Goal: Information Seeking & Learning: Learn about a topic

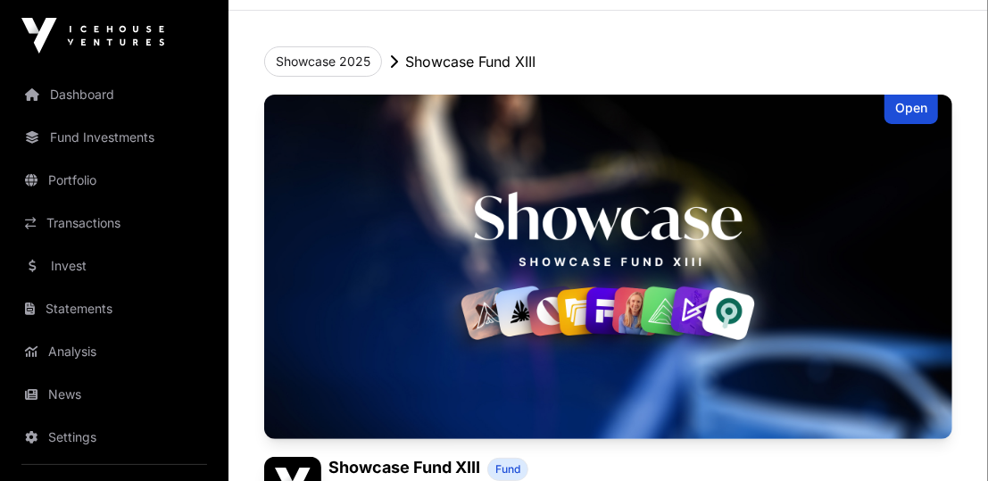
scroll to position [253, 0]
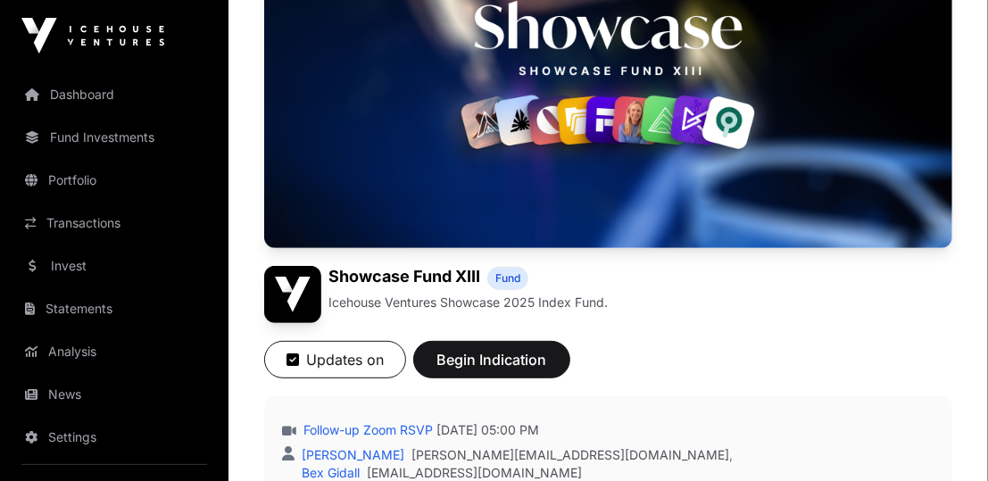
click at [574, 87] on img at bounding box center [608, 76] width 688 height 345
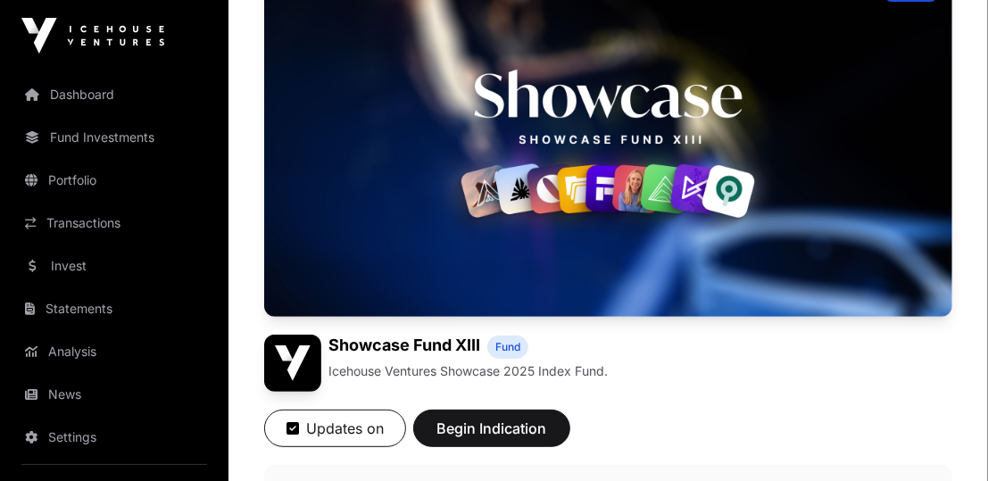
scroll to position [180, 0]
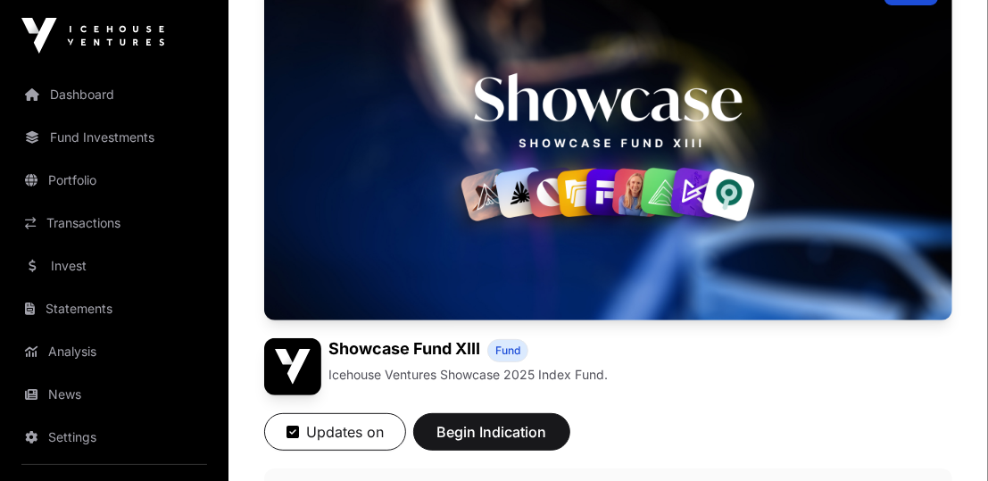
click at [574, 87] on img at bounding box center [608, 148] width 688 height 345
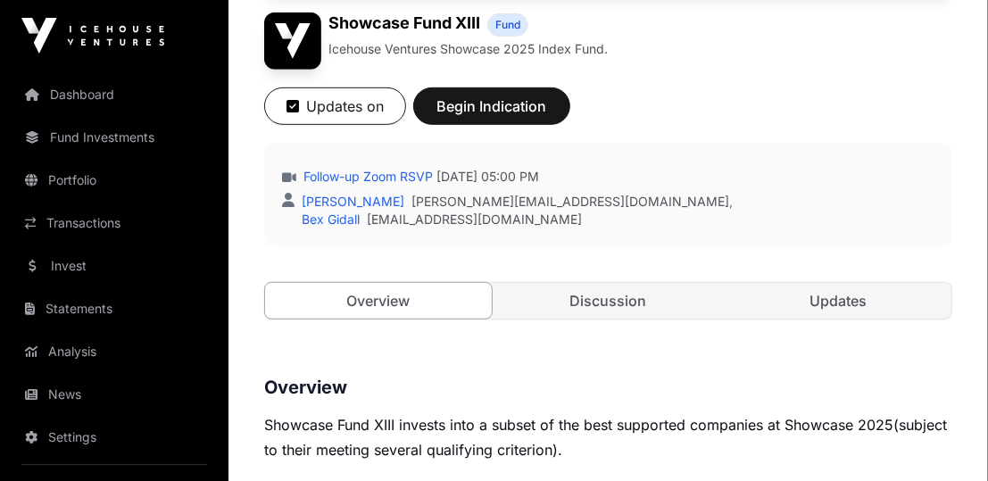
scroll to position [561, 0]
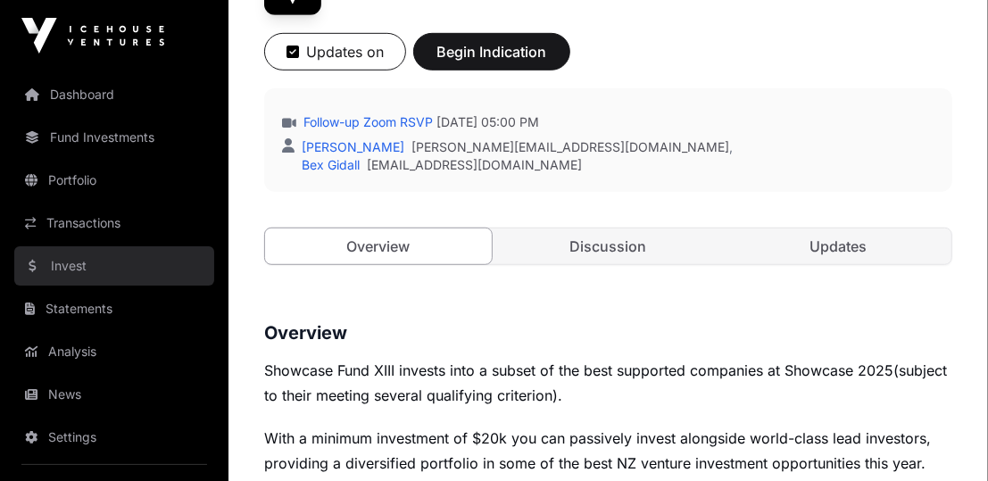
click at [107, 273] on link "Invest" at bounding box center [114, 265] width 200 height 39
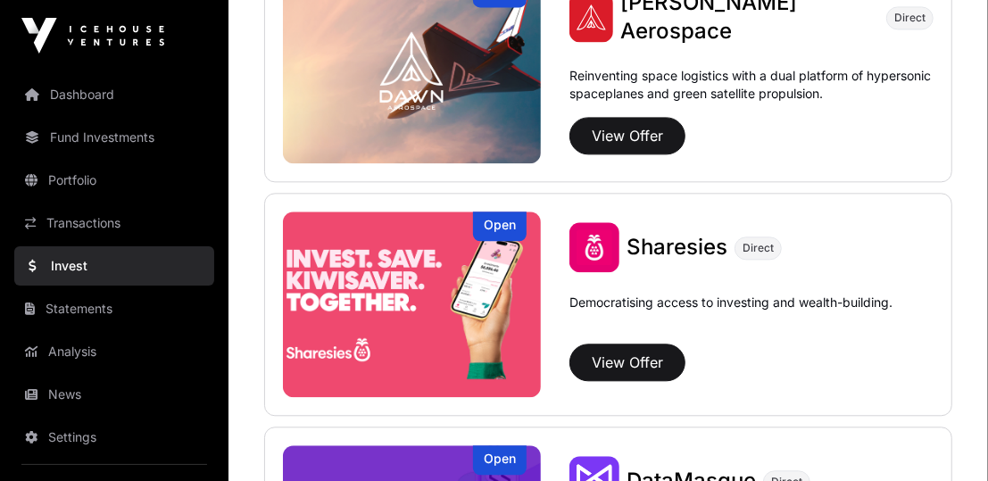
scroll to position [2100, 0]
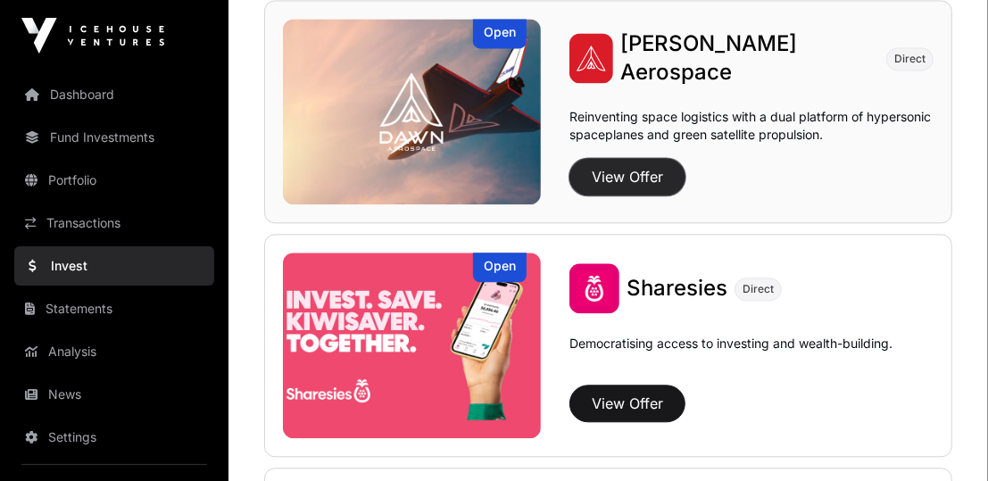
click at [612, 158] on button "View Offer" at bounding box center [627, 176] width 116 height 37
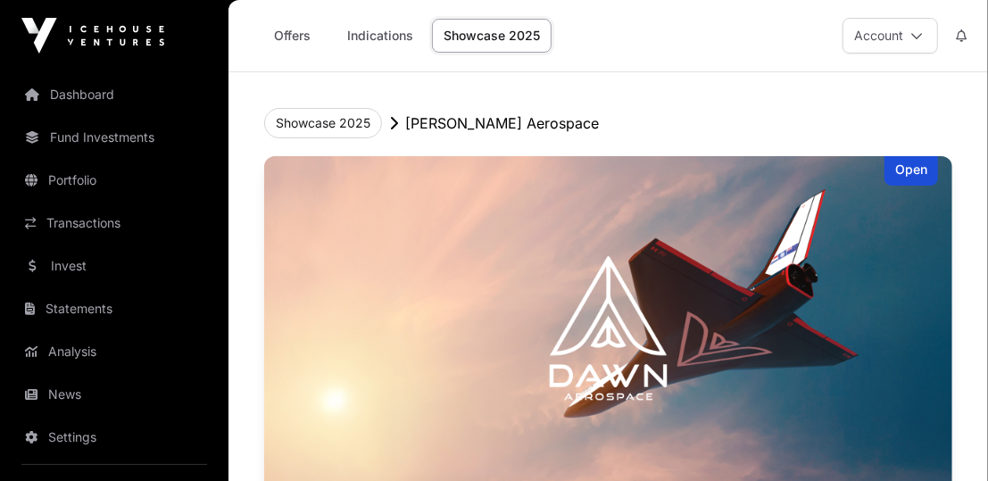
scroll to position [2100, 0]
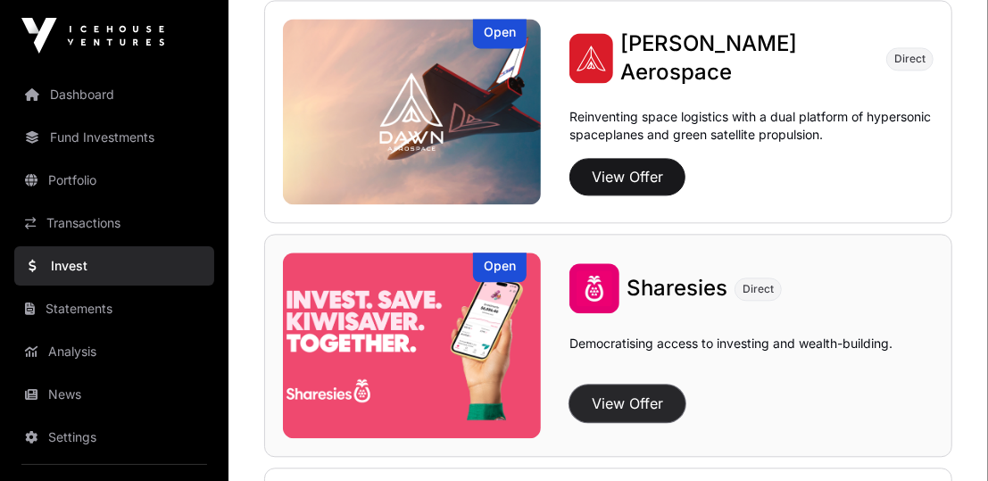
click at [604, 415] on button "View Offer" at bounding box center [627, 403] width 116 height 37
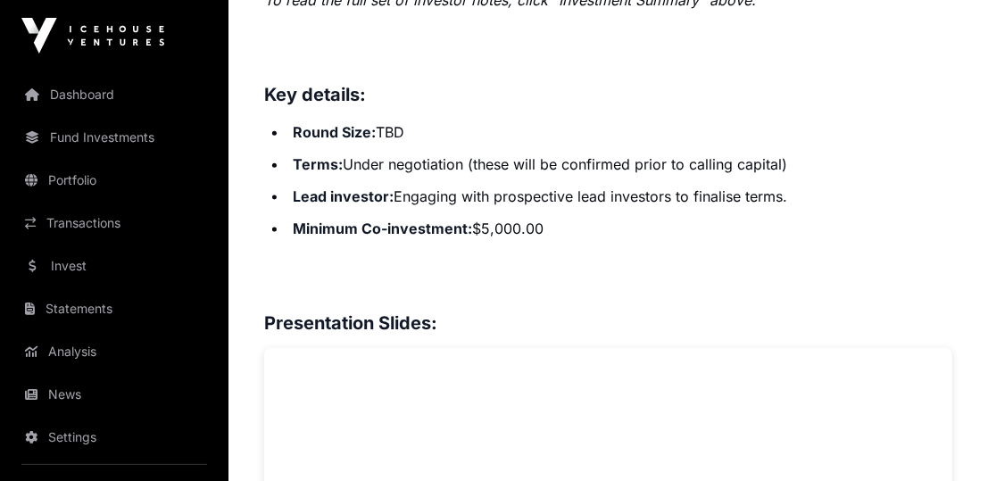
scroll to position [1233, 0]
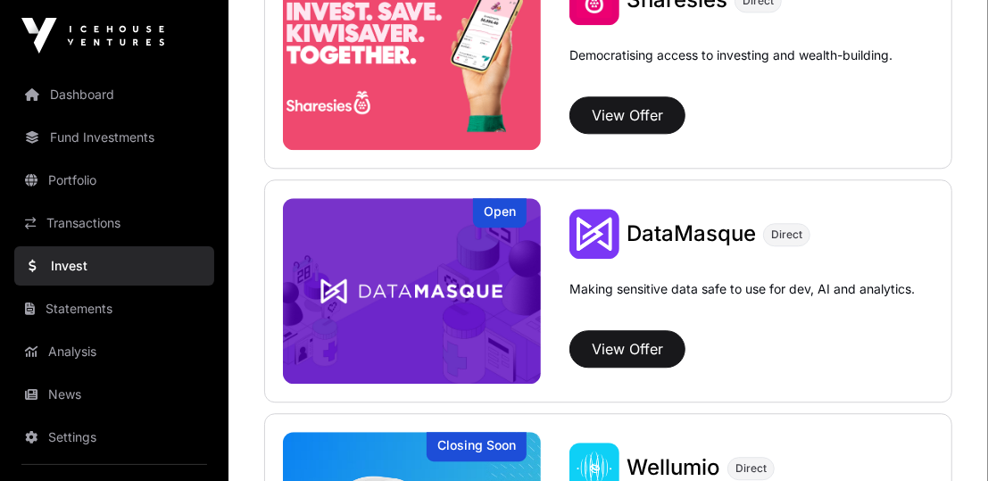
scroll to position [2404, 0]
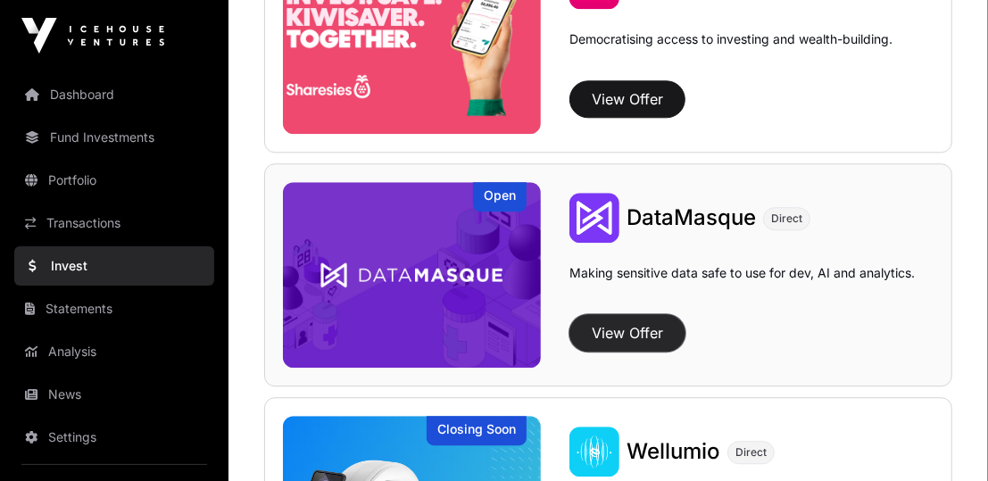
click at [632, 316] on button "View Offer" at bounding box center [627, 332] width 116 height 37
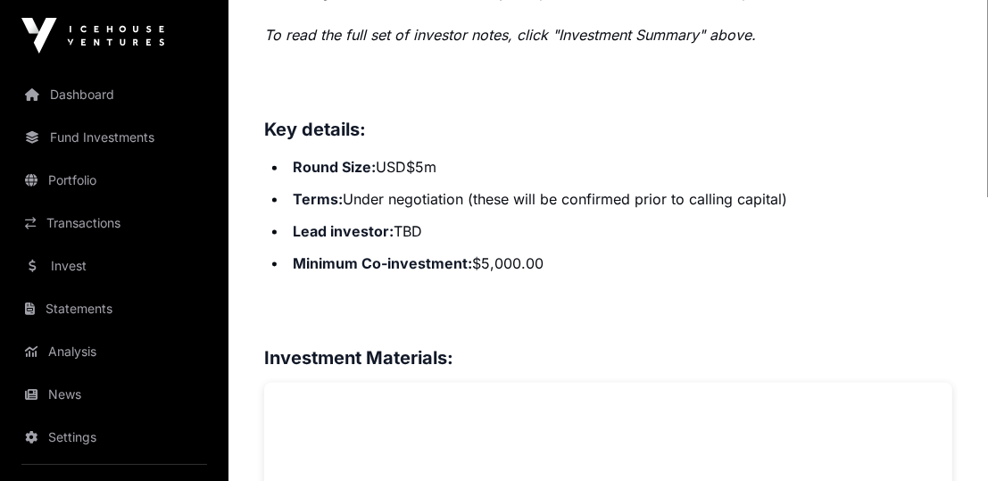
scroll to position [1194, 0]
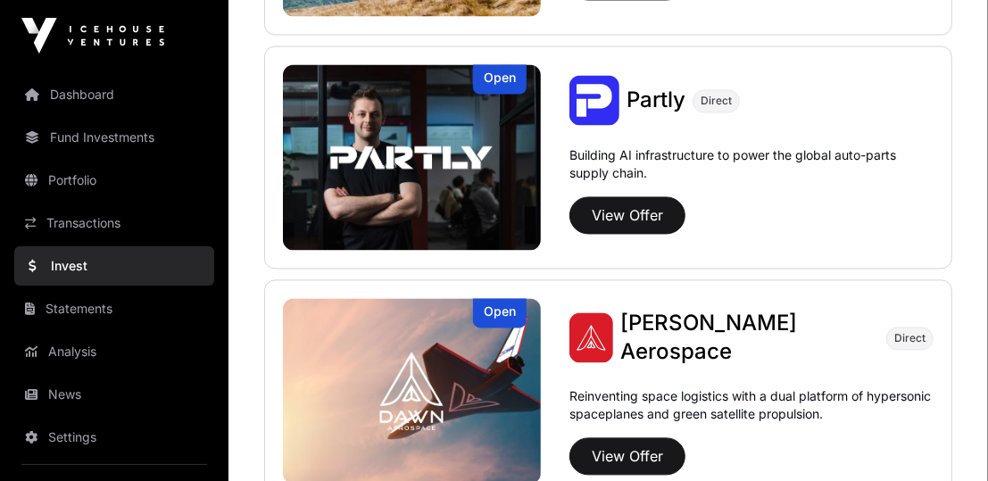
scroll to position [1820, 0]
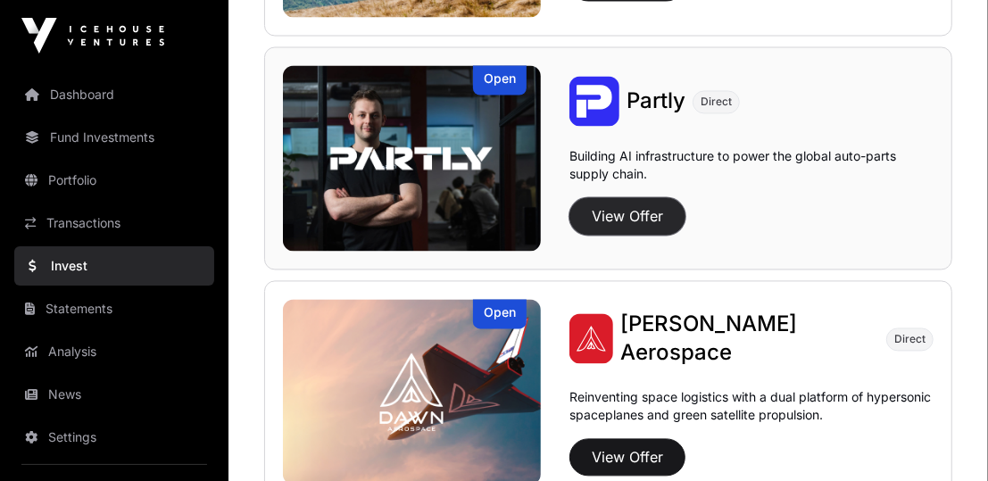
click at [606, 215] on button "View Offer" at bounding box center [627, 215] width 116 height 37
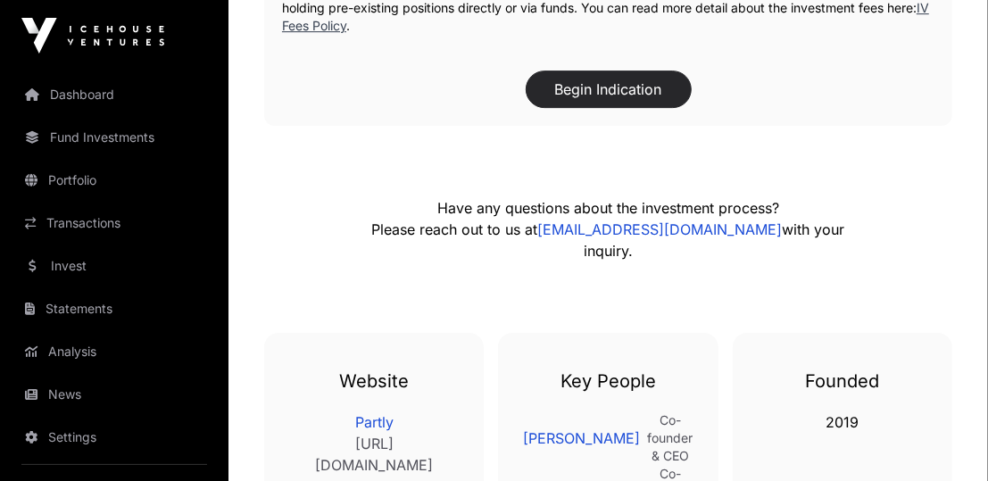
scroll to position [3070, 0]
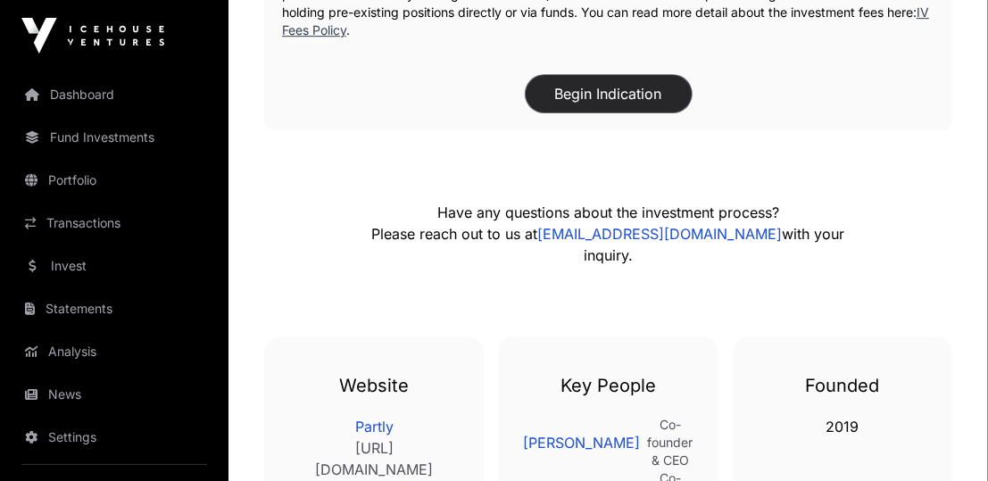
click at [582, 79] on button "Begin Indication" at bounding box center [609, 93] width 166 height 37
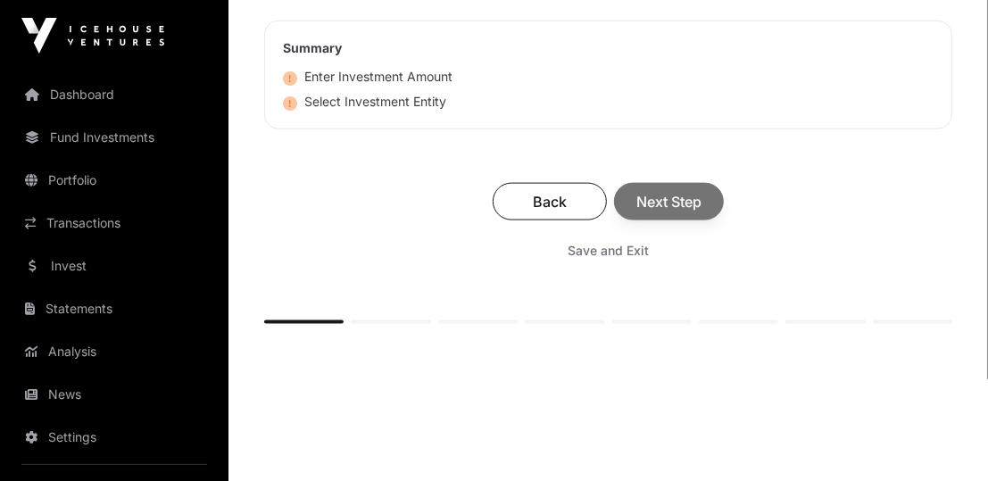
scroll to position [1250, 0]
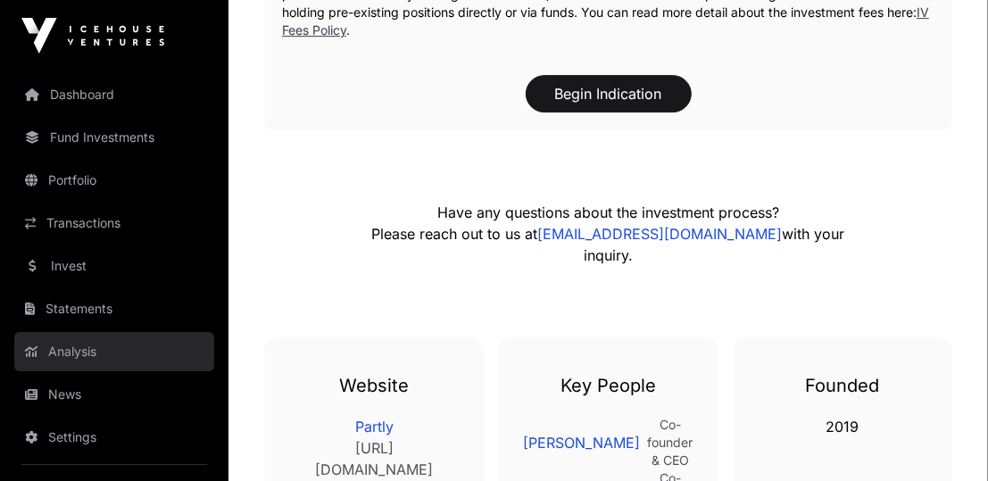
scroll to position [14, 0]
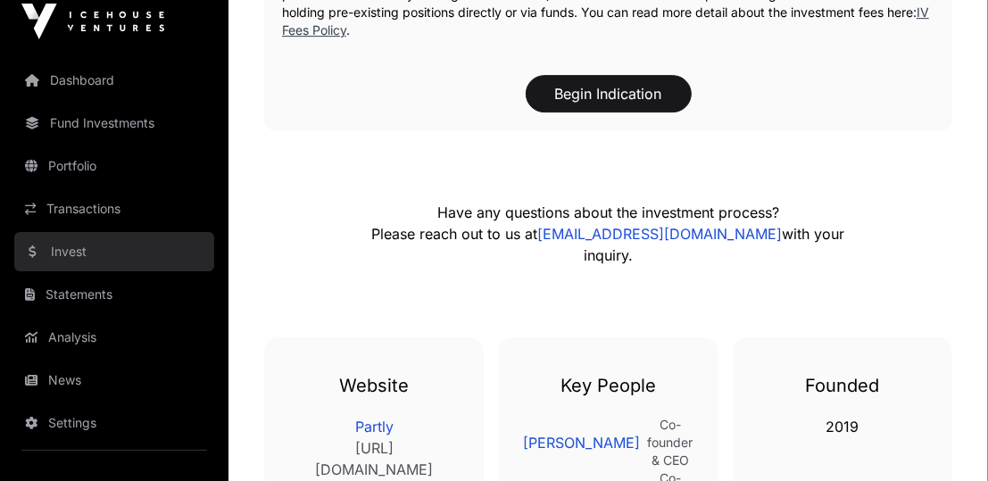
click at [59, 265] on link "Invest" at bounding box center [114, 251] width 200 height 39
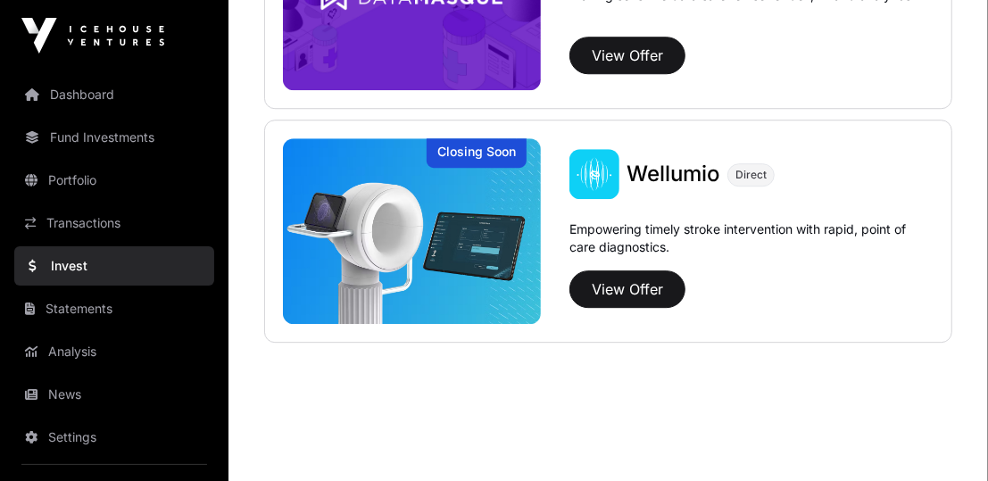
scroll to position [2691, 0]
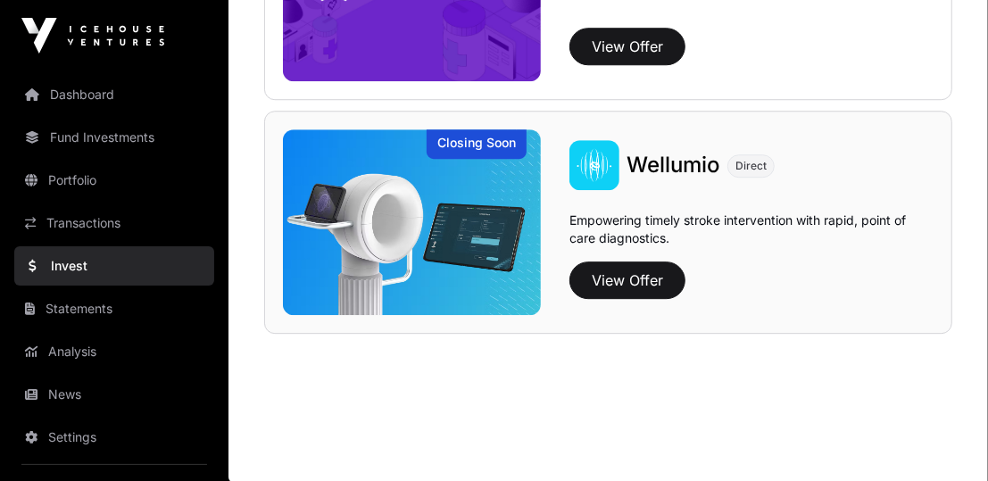
click at [361, 233] on img at bounding box center [412, 222] width 258 height 186
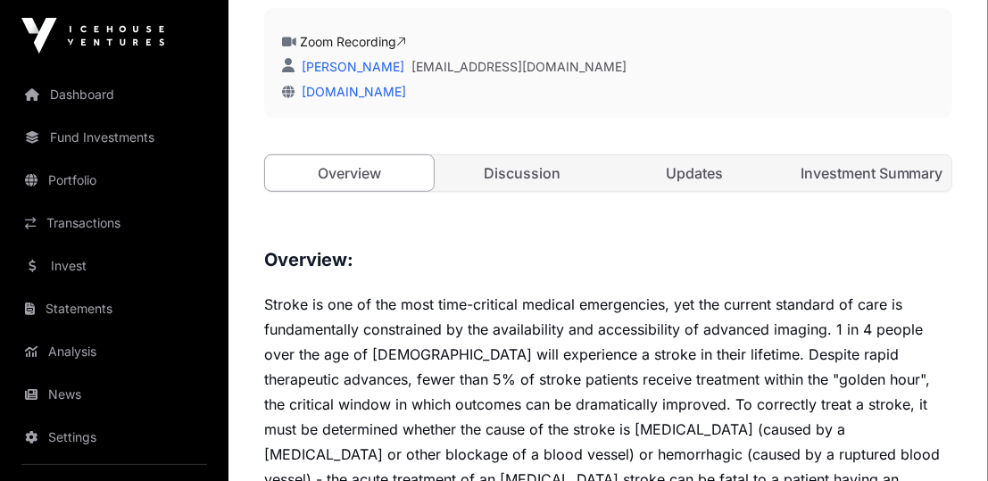
scroll to position [686, 0]
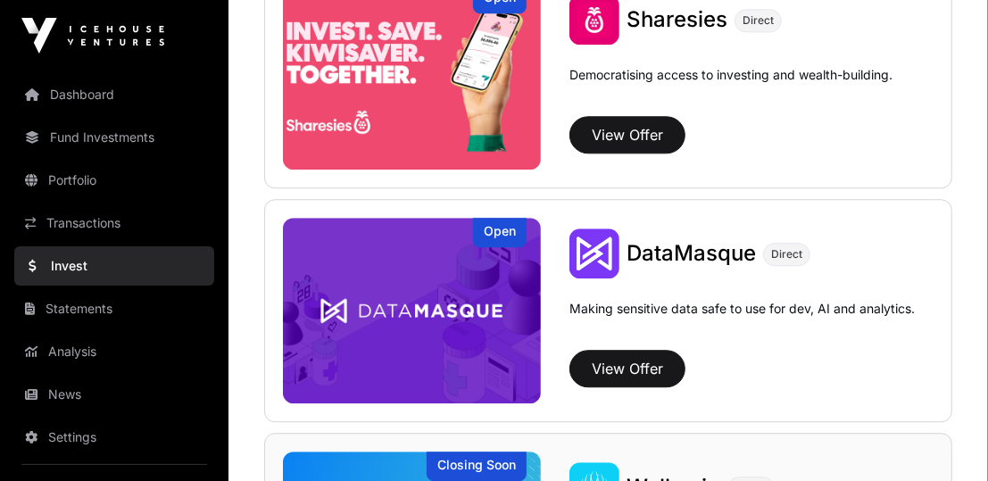
scroll to position [2380, 0]
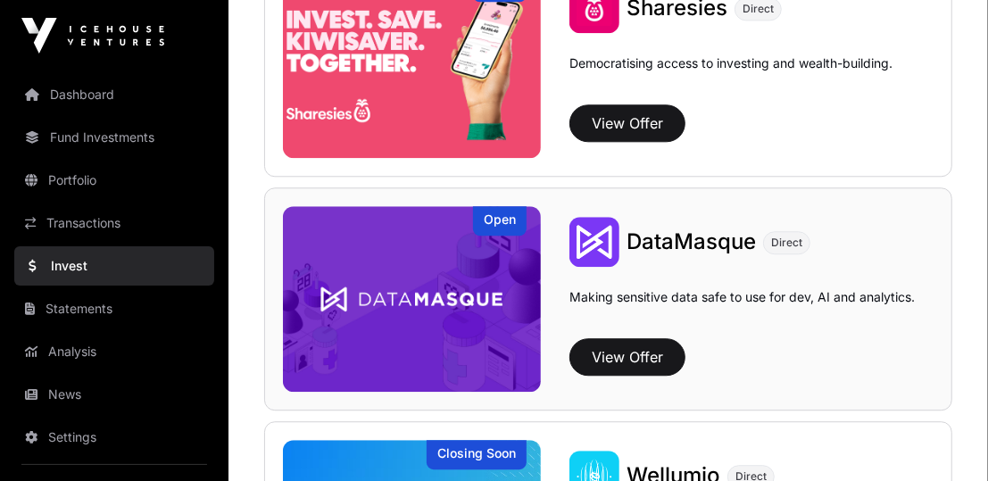
click at [375, 294] on img at bounding box center [412, 299] width 258 height 186
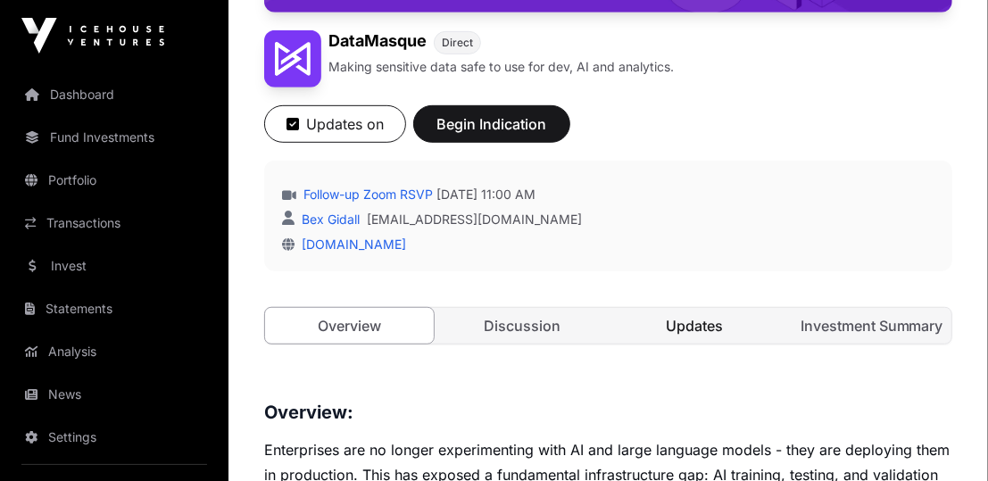
scroll to position [469, 0]
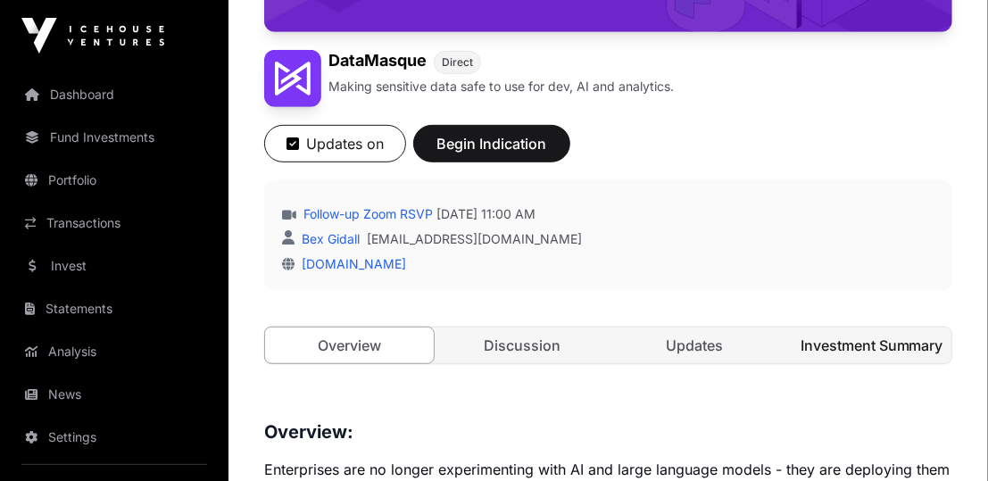
click at [817, 350] on link "Investment Summary" at bounding box center [867, 346] width 169 height 36
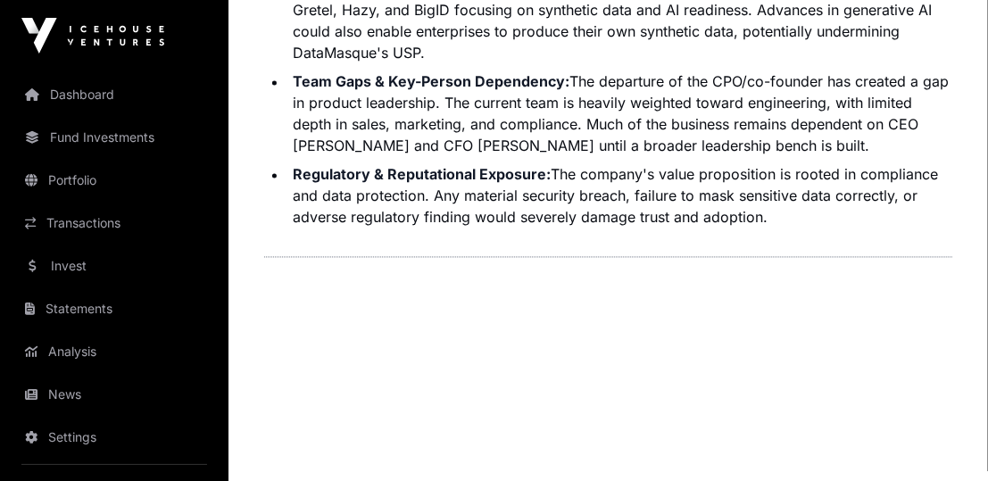
scroll to position [5339, 0]
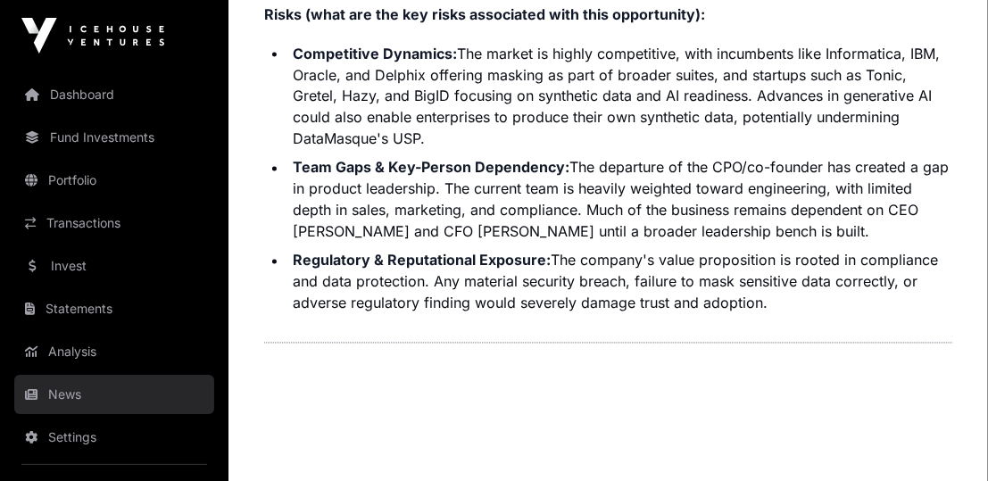
click at [110, 394] on link "News" at bounding box center [114, 394] width 200 height 39
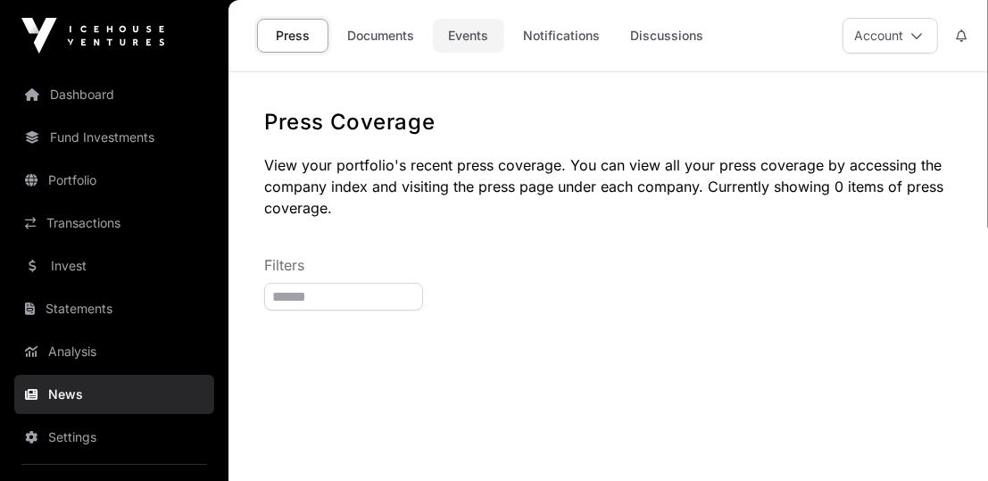
click at [472, 33] on link "Events" at bounding box center [468, 36] width 71 height 34
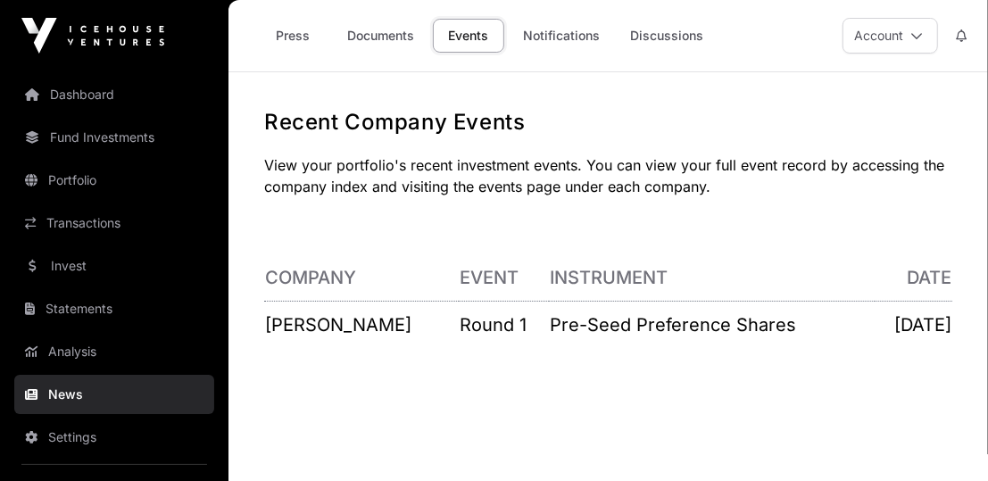
scroll to position [16, 0]
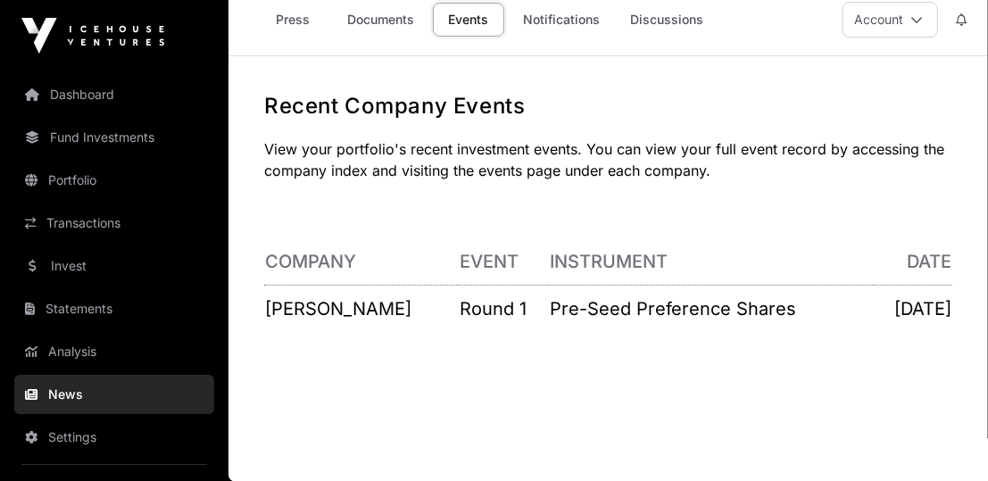
click at [357, 306] on p "[PERSON_NAME]" at bounding box center [361, 308] width 193 height 25
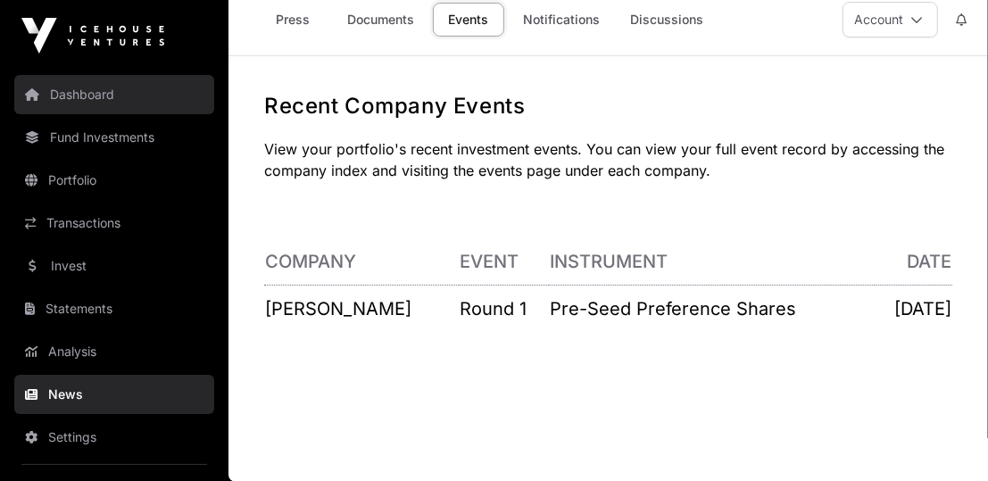
click at [163, 88] on link "Dashboard" at bounding box center [114, 94] width 200 height 39
